Goal: Information Seeking & Learning: Compare options

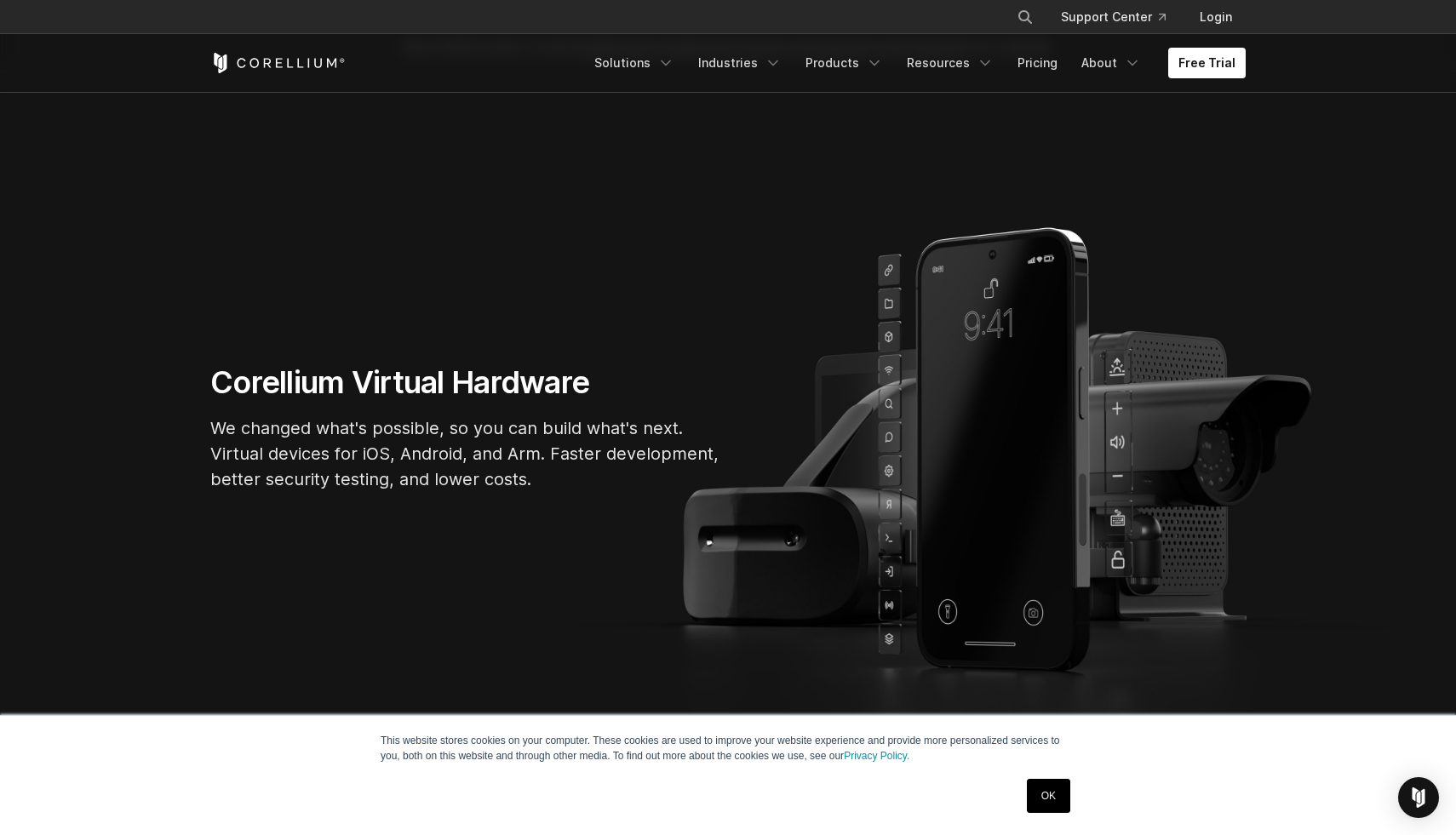
scroll to position [123, 0]
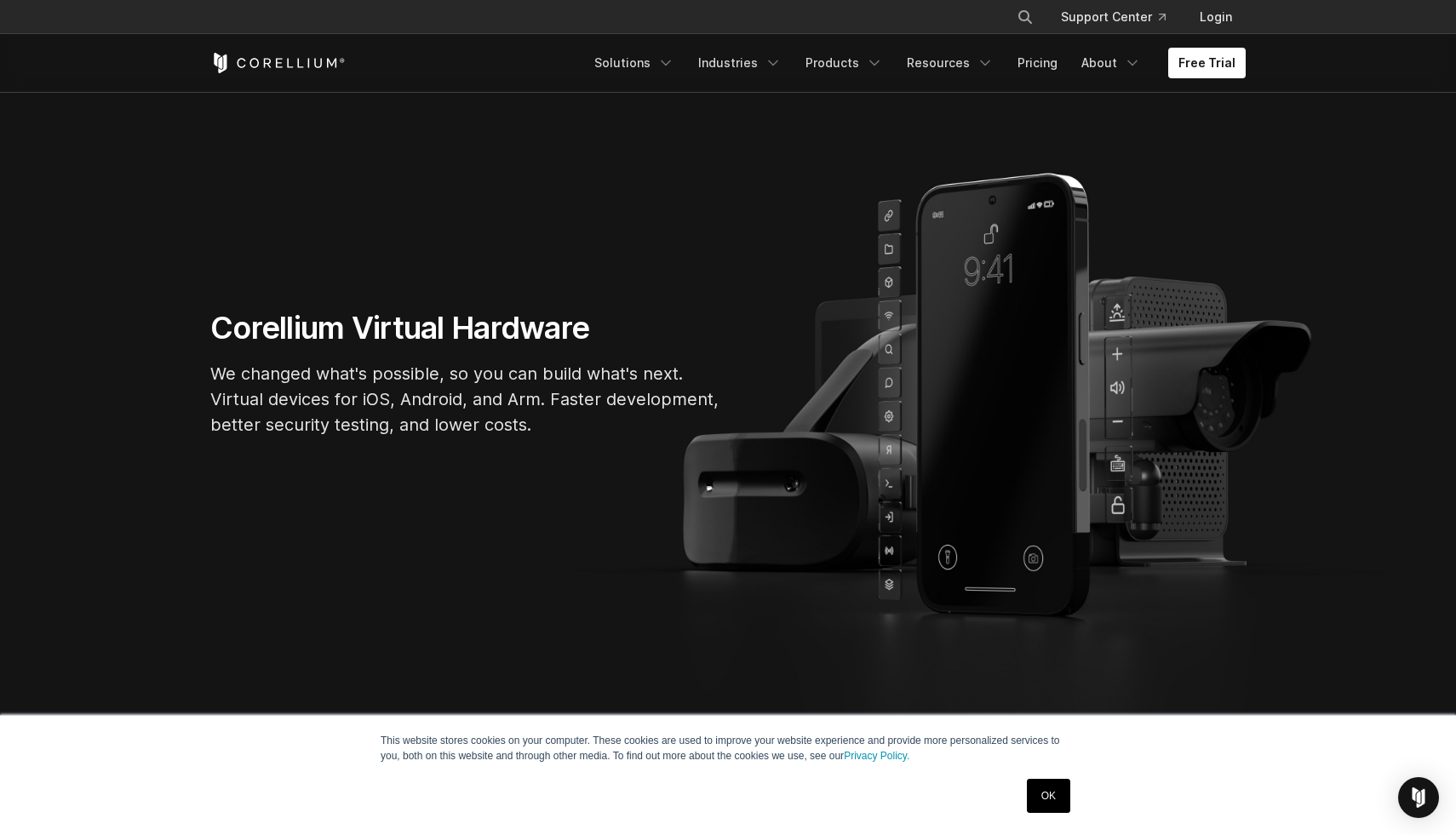
click at [1051, 805] on link "OK" at bounding box center [1048, 795] width 44 height 34
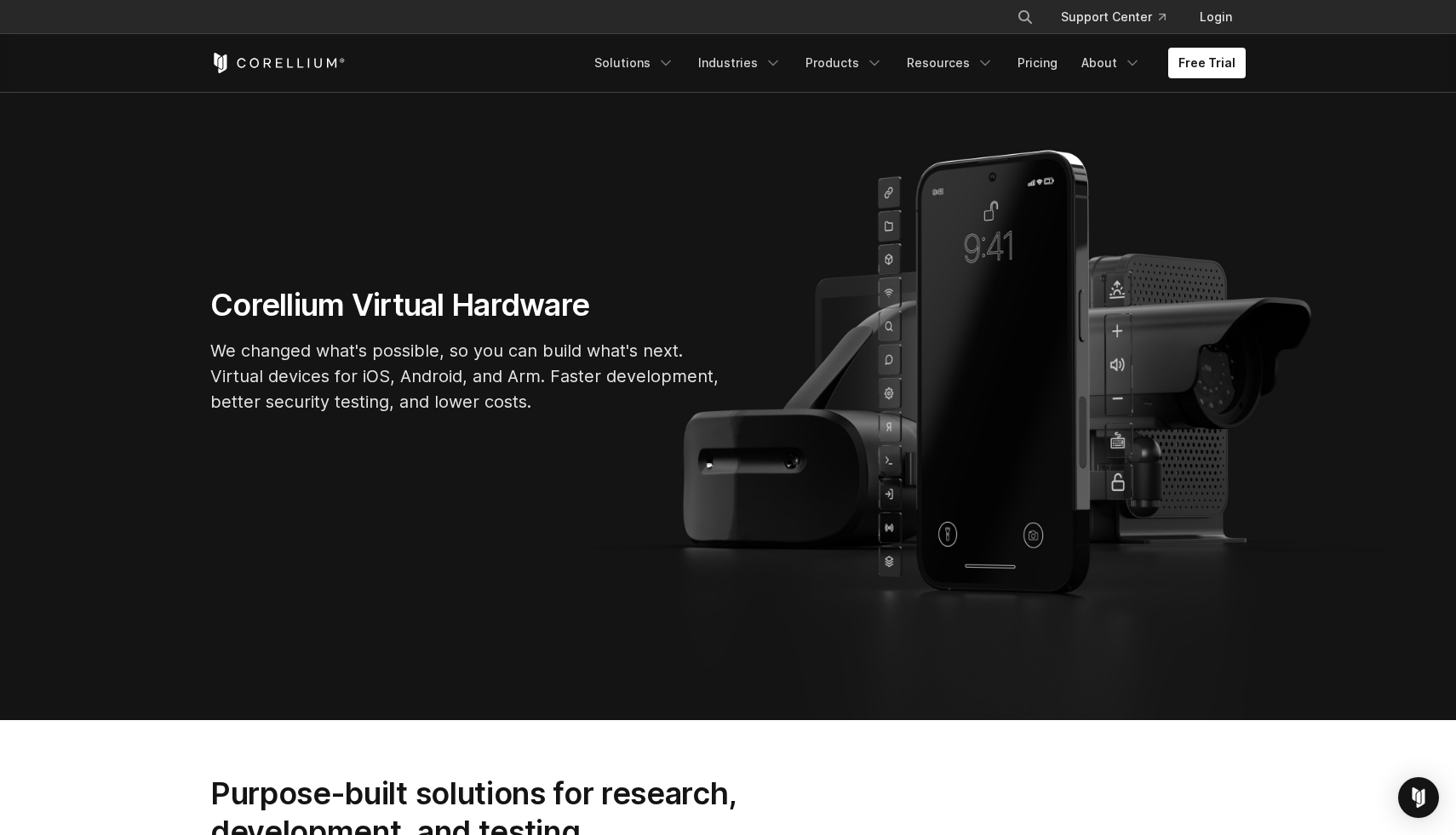
scroll to position [0, 0]
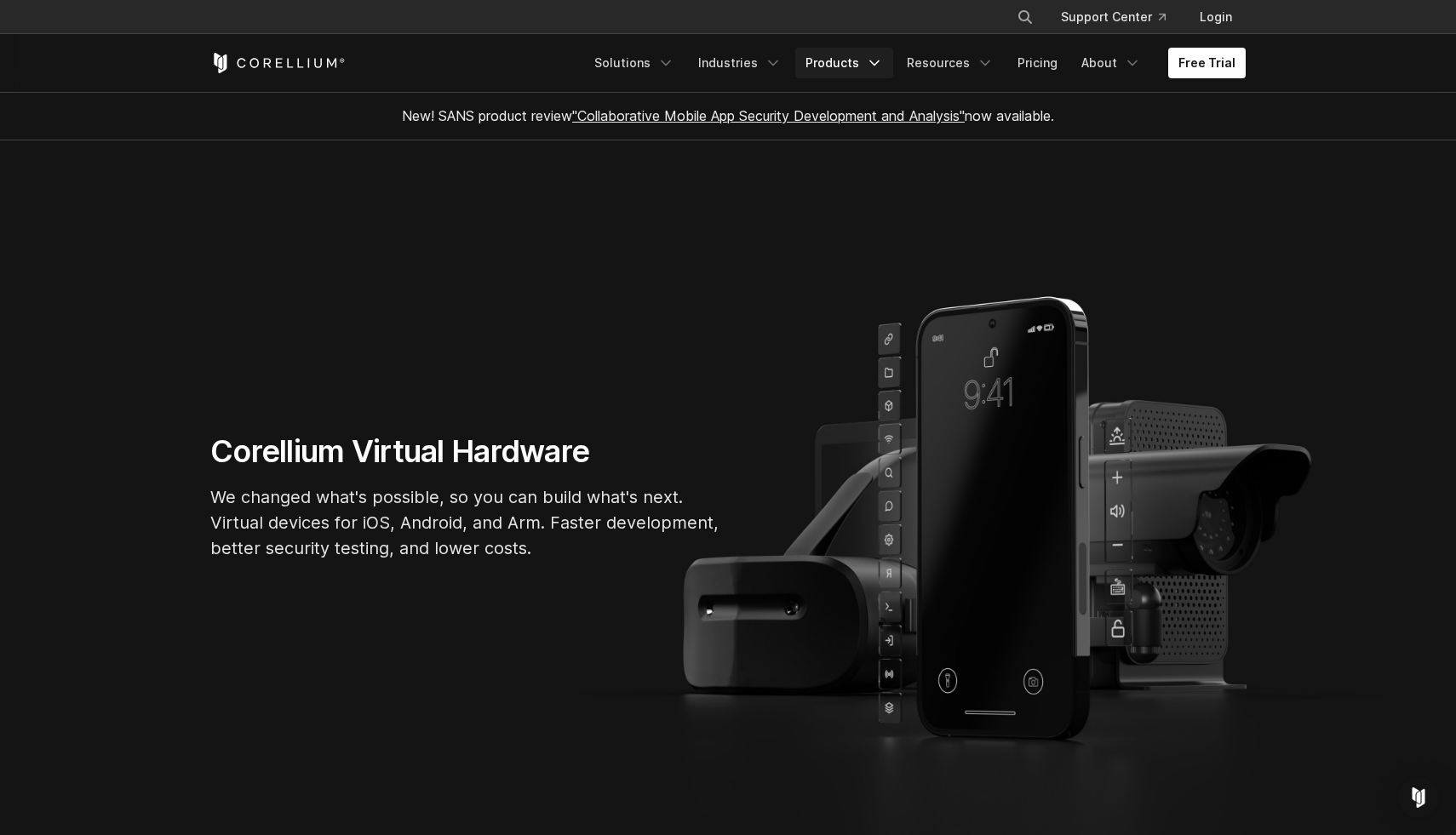
click at [870, 66] on link "Products" at bounding box center [845, 62] width 98 height 31
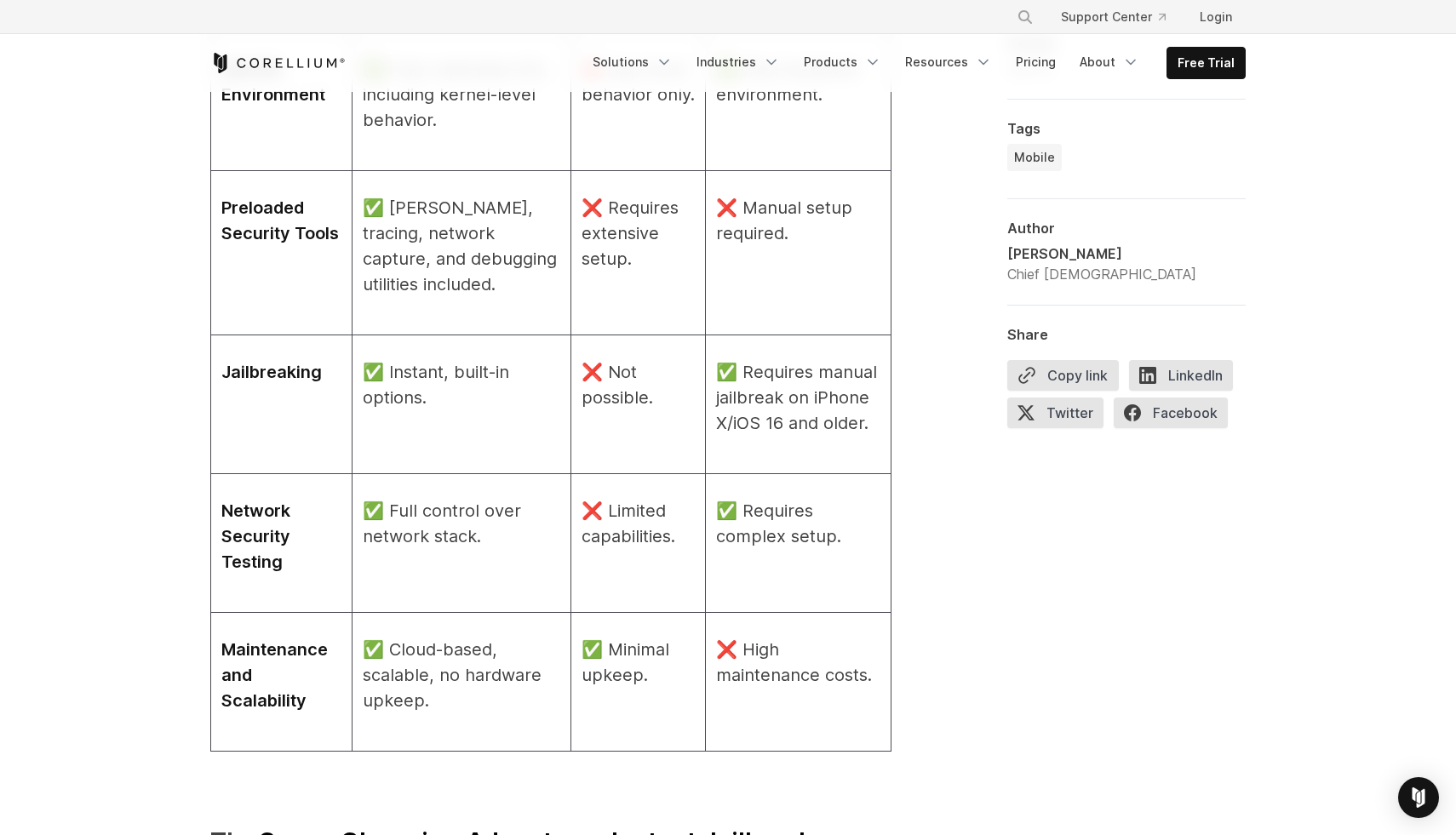
scroll to position [2571, 0]
